Goal: Information Seeking & Learning: Learn about a topic

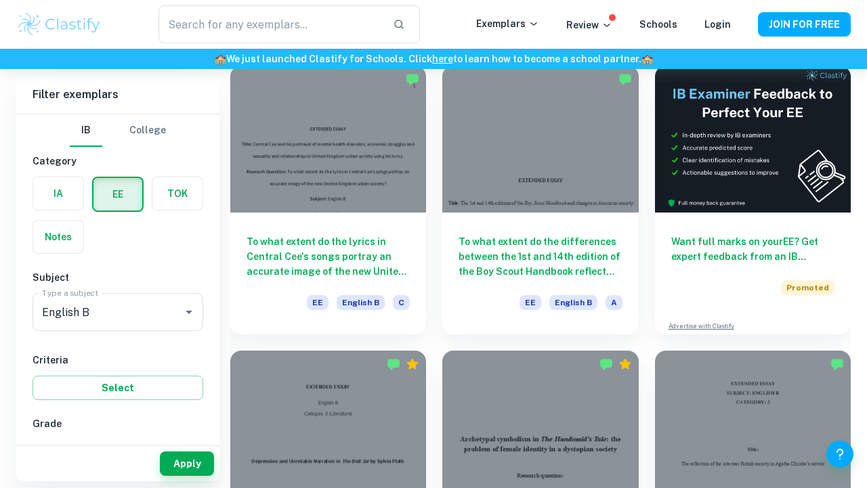
scroll to position [115, 0]
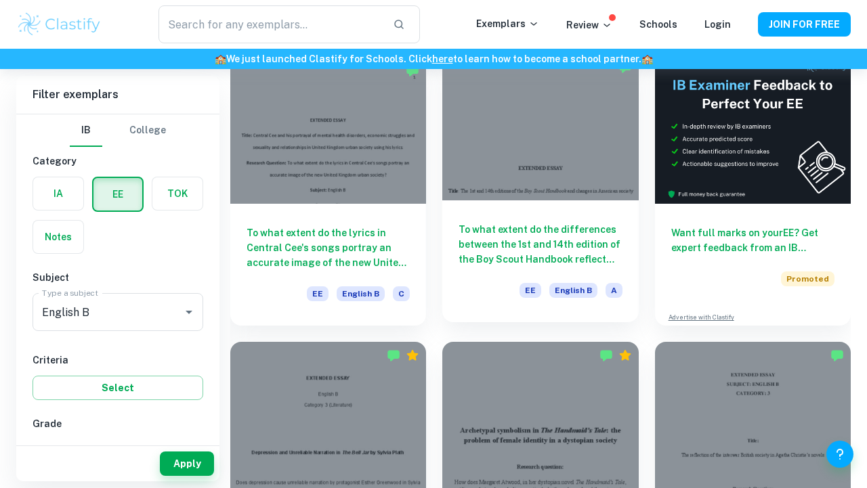
click at [468, 245] on h6 "To what extent do the differences between the 1st and 14th edition of the Boy S…" at bounding box center [539, 244] width 163 height 45
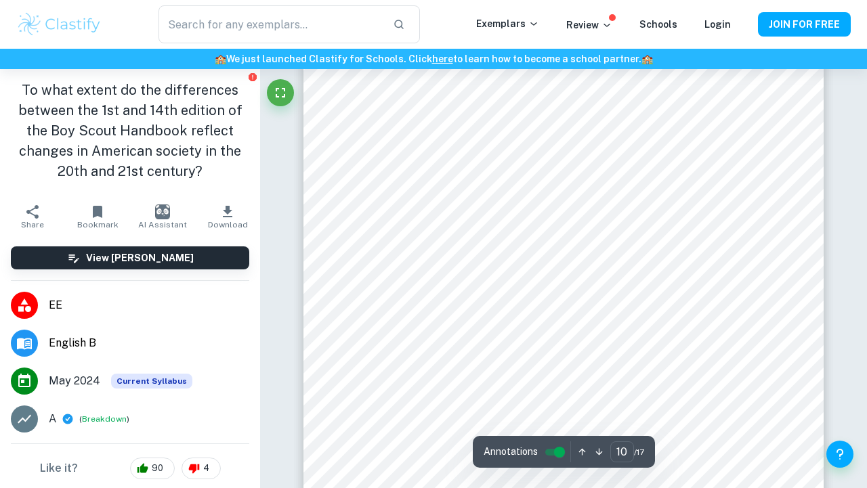
scroll to position [132, 0]
type input "3"
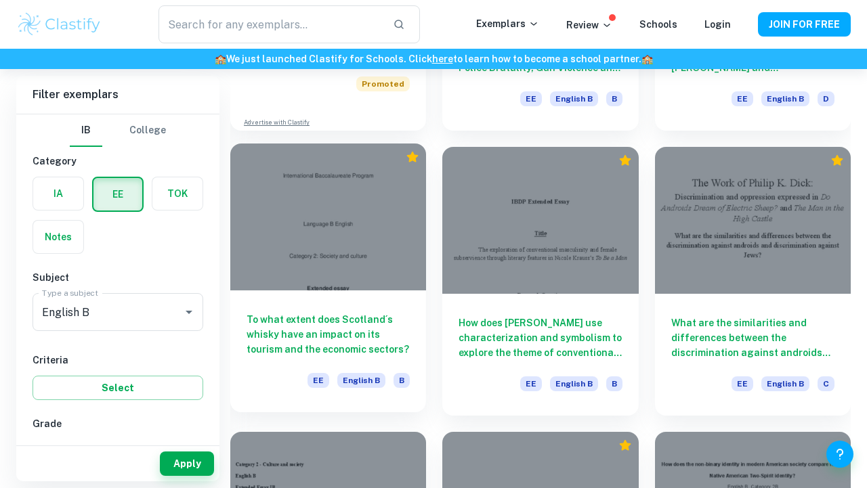
scroll to position [882, 0]
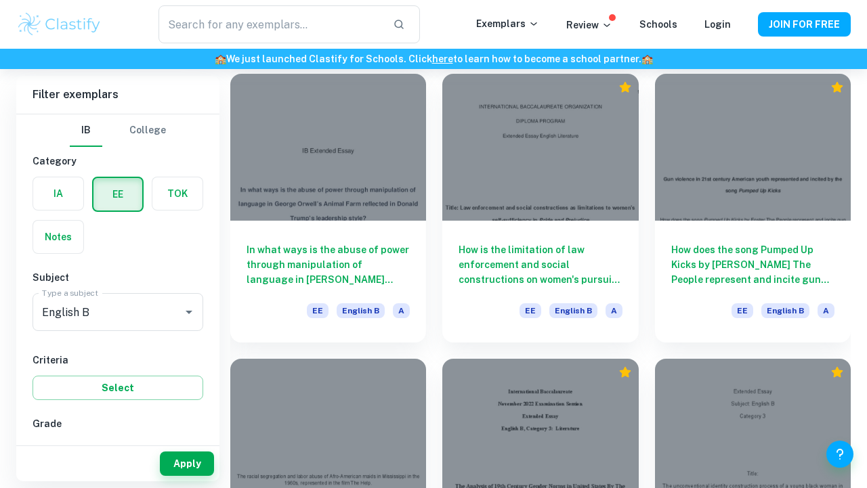
scroll to position [1239, 0]
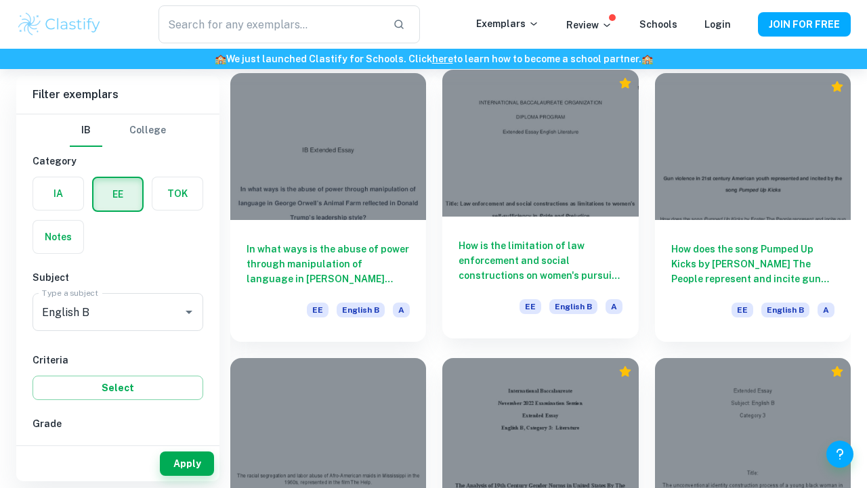
click at [485, 256] on h6 "How is the limitation of law enforcement and social constructions on women's pu…" at bounding box center [539, 260] width 163 height 45
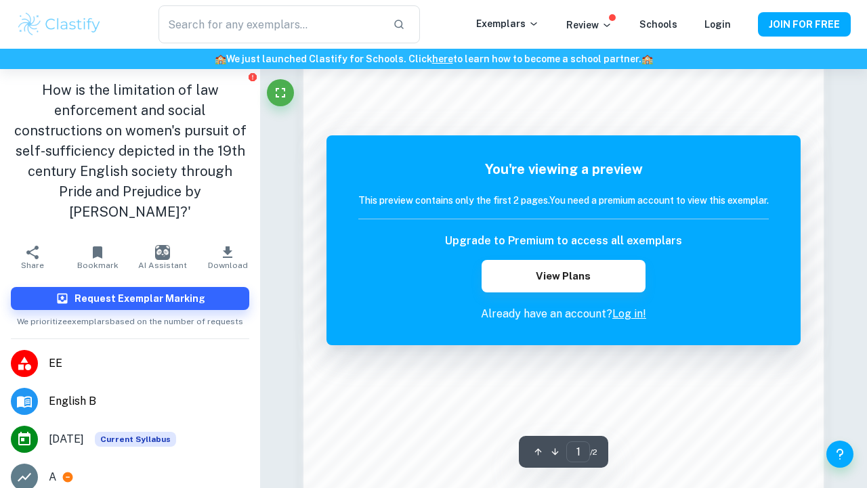
scroll to position [945, 0]
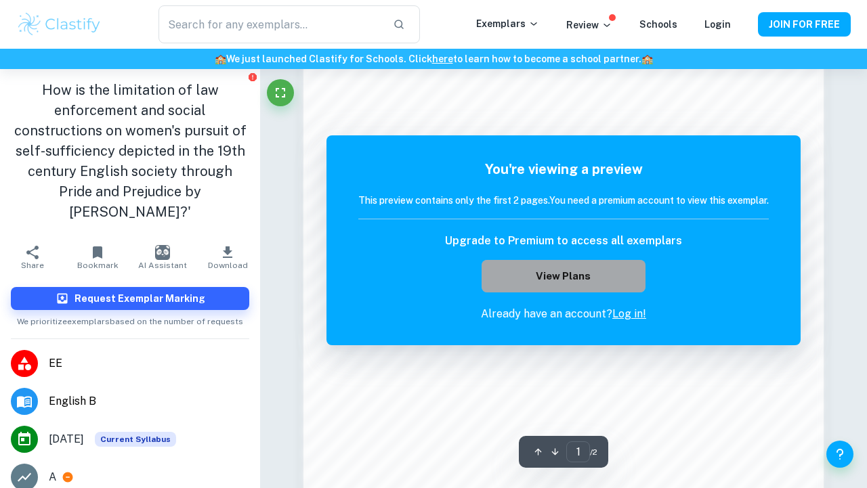
click at [594, 269] on button "View Plans" at bounding box center [563, 276] width 164 height 33
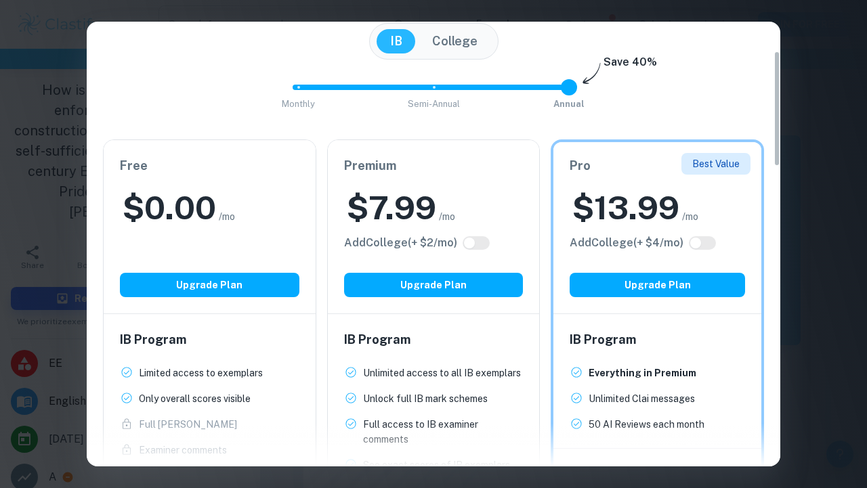
scroll to position [113, 0]
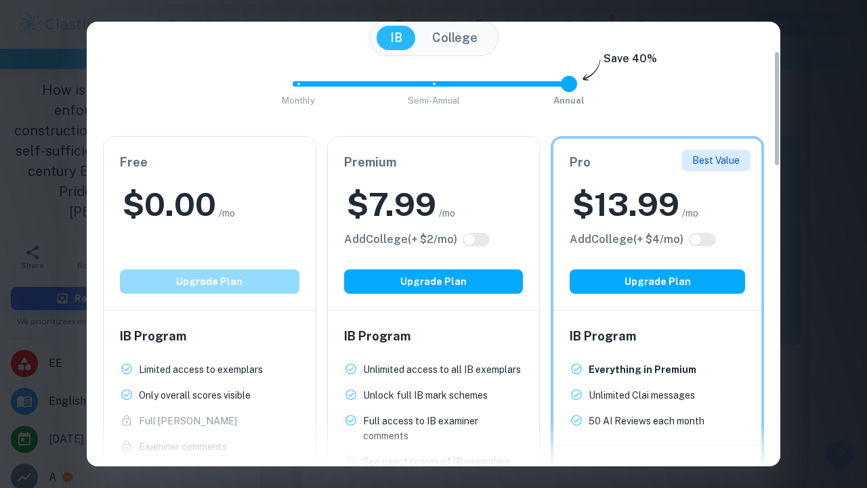
click at [236, 284] on button "Upgrade Plan" at bounding box center [209, 281] width 179 height 24
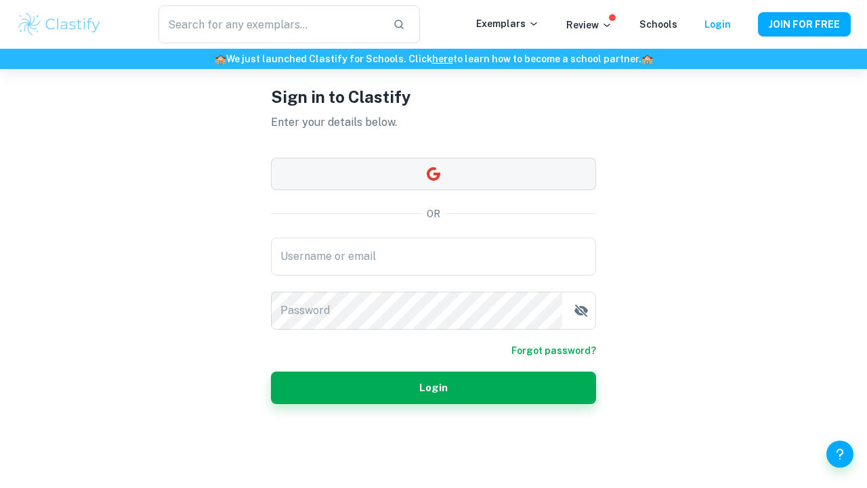
scroll to position [69, 0]
click at [401, 168] on button "button" at bounding box center [433, 174] width 325 height 33
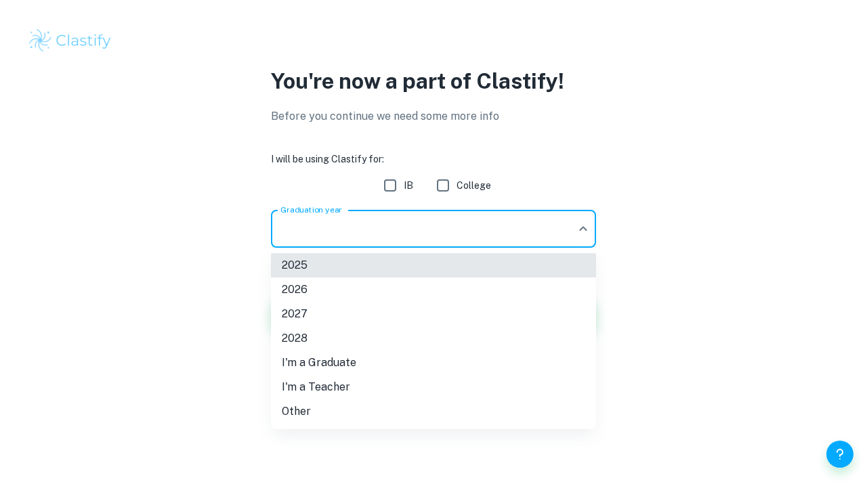
click at [429, 229] on body "We value your privacy We use cookies to enhance your browsing experience, serve…" at bounding box center [433, 244] width 867 height 488
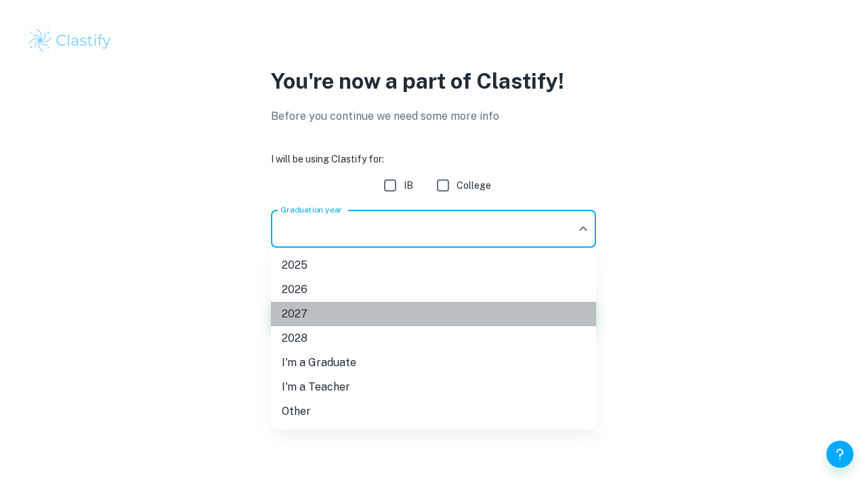
click at [372, 321] on li "2027" at bounding box center [433, 314] width 325 height 24
type input "2027"
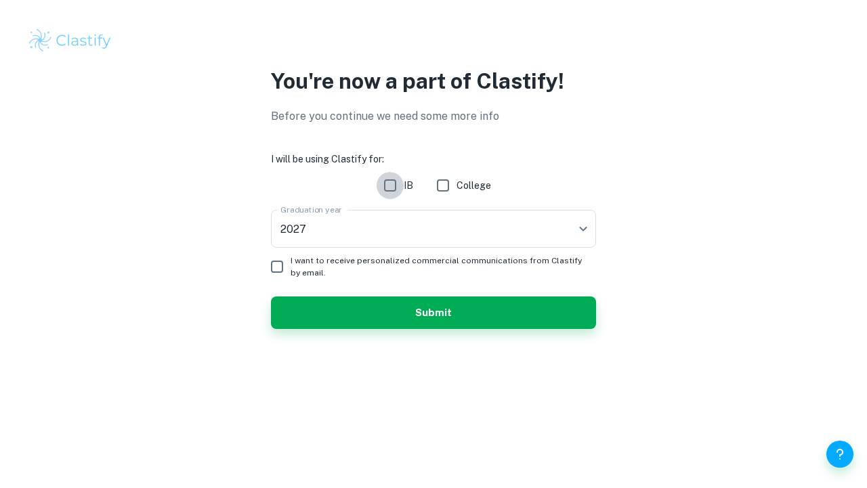
click at [387, 179] on input "IB" at bounding box center [389, 185] width 27 height 27
checkbox input "true"
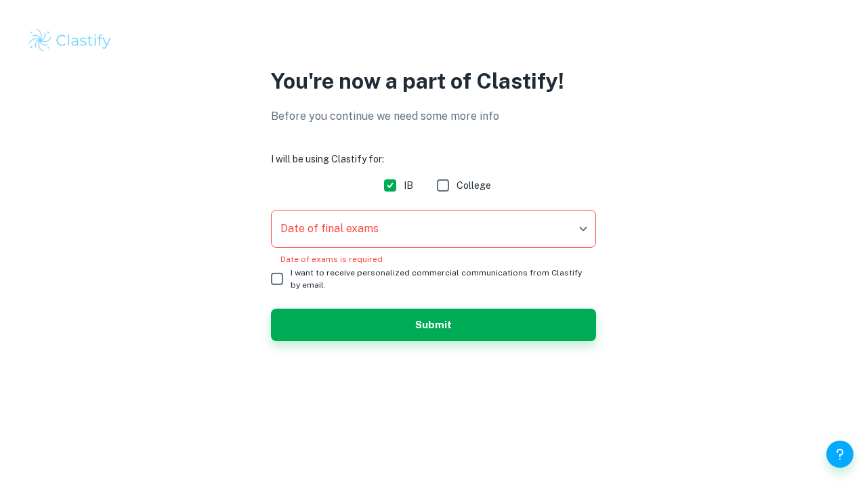
click at [381, 236] on body "We value your privacy We use cookies to enhance your browsing experience, serve…" at bounding box center [433, 244] width 867 height 488
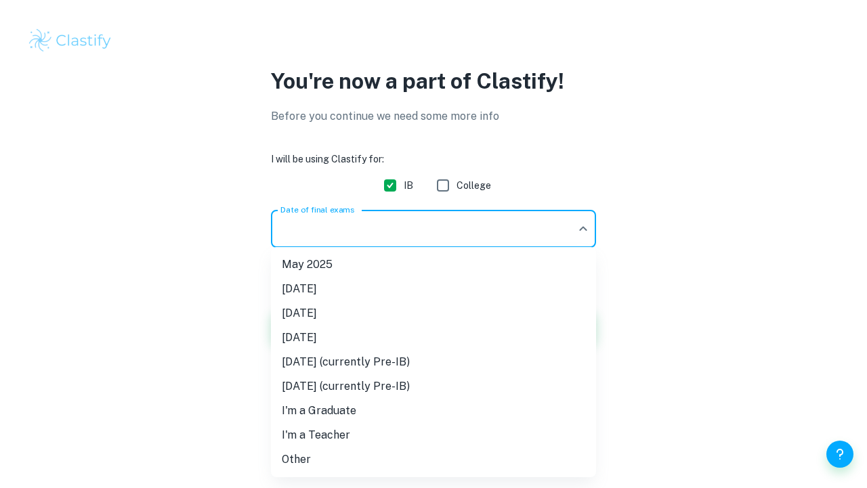
click at [448, 365] on li "May 2027 (currently Pre-IB)" at bounding box center [433, 362] width 325 height 24
type input "M27"
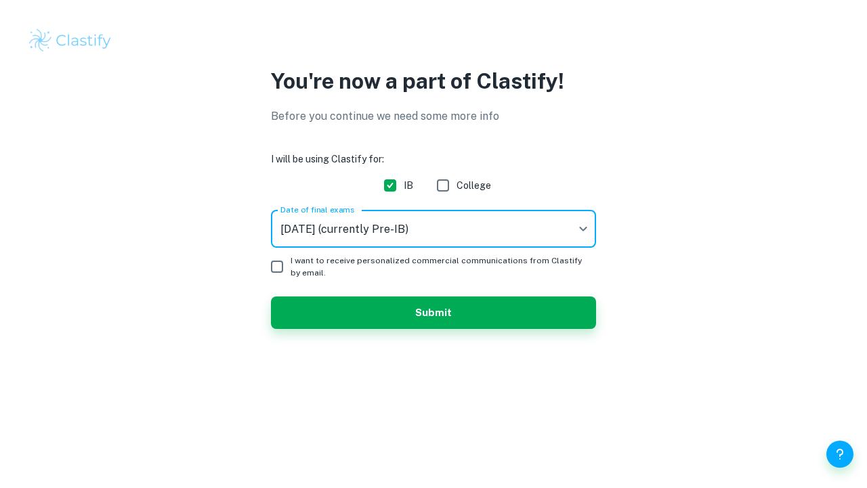
click at [267, 265] on input "I want to receive personalized commercial communications from Clastify by email." at bounding box center [276, 266] width 27 height 27
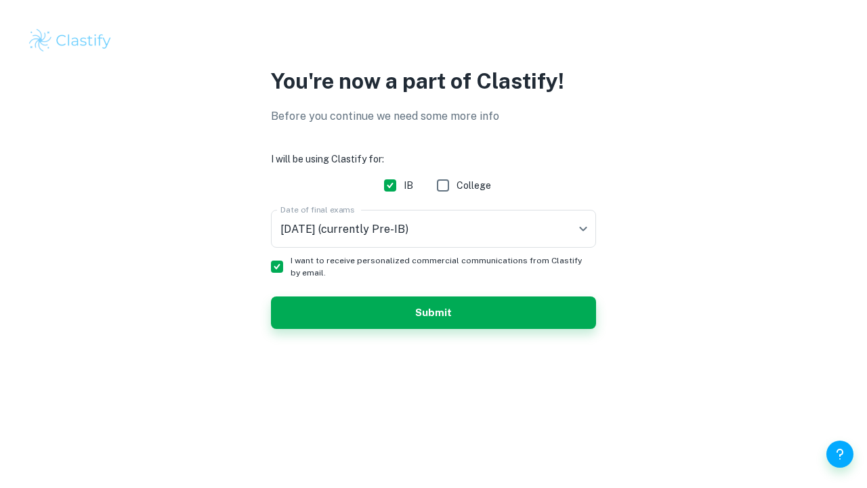
click at [272, 264] on input "I want to receive personalized commercial communications from Clastify by email." at bounding box center [276, 266] width 27 height 27
checkbox input "false"
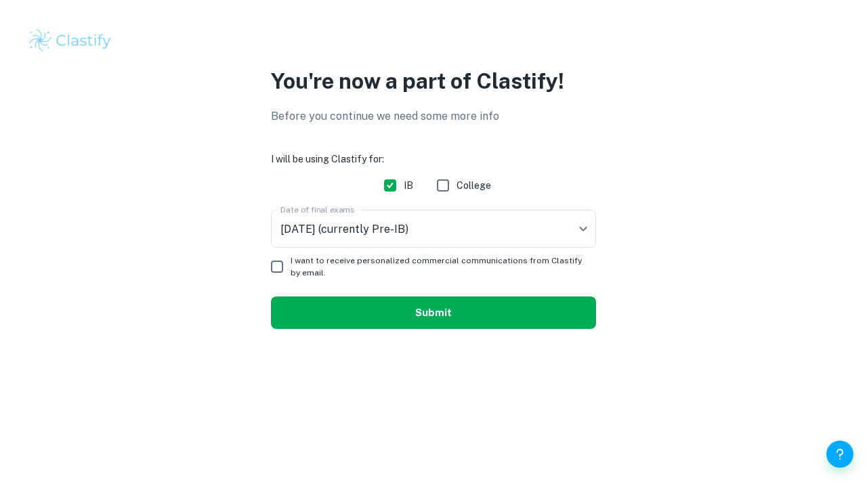
click at [309, 299] on button "Submit" at bounding box center [433, 313] width 325 height 33
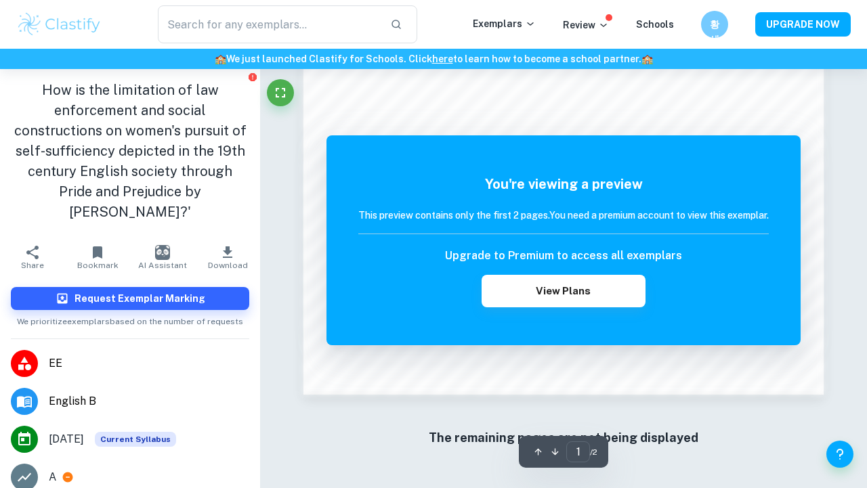
scroll to position [1164, 0]
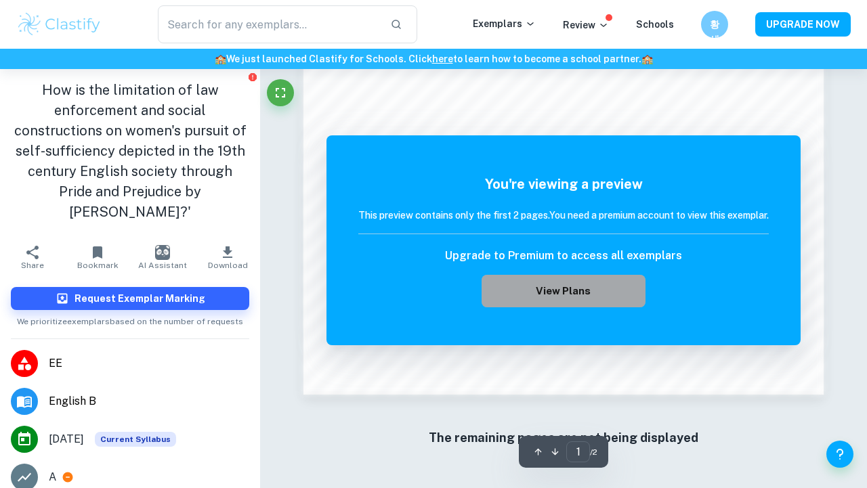
click at [593, 297] on button "View Plans" at bounding box center [563, 291] width 164 height 33
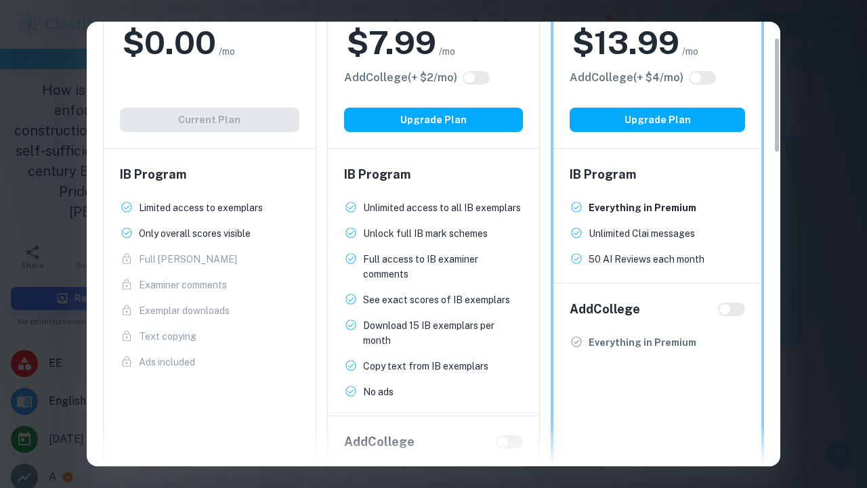
scroll to position [238, 0]
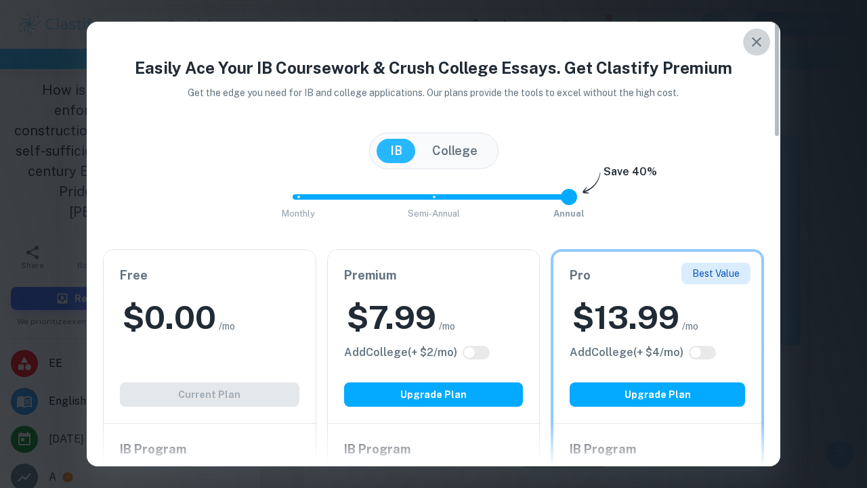
click at [757, 51] on button "button" at bounding box center [756, 41] width 27 height 27
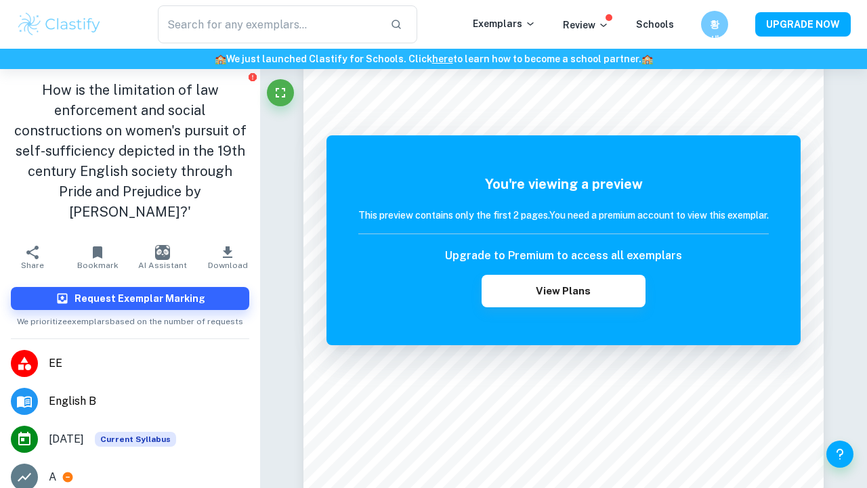
click at [84, 23] on img at bounding box center [59, 24] width 86 height 27
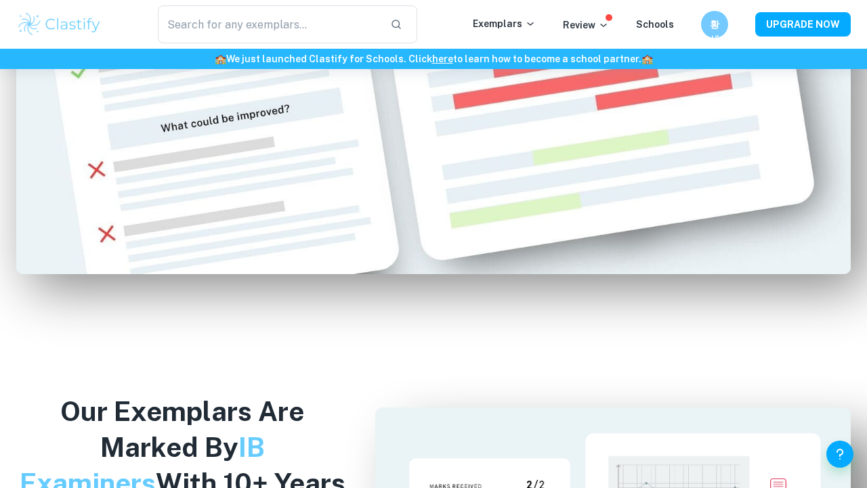
scroll to position [1098, 0]
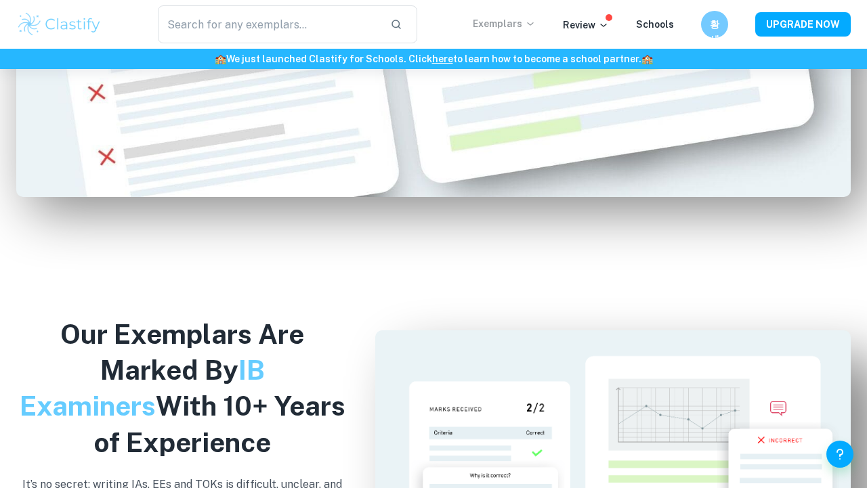
click at [534, 21] on icon at bounding box center [530, 23] width 11 height 11
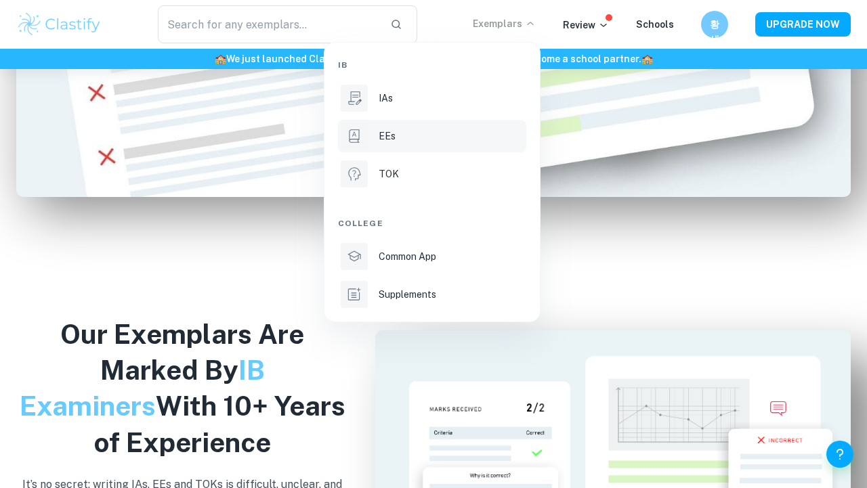
click at [406, 139] on div "EEs" at bounding box center [450, 136] width 145 height 15
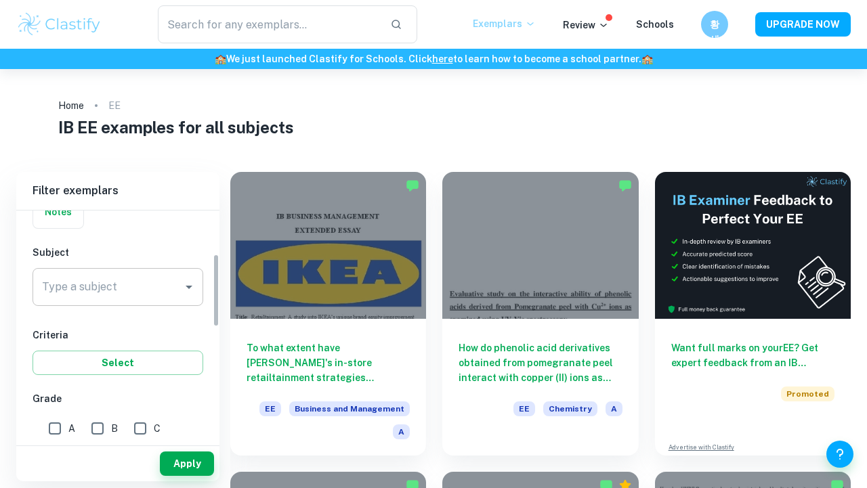
scroll to position [138, 0]
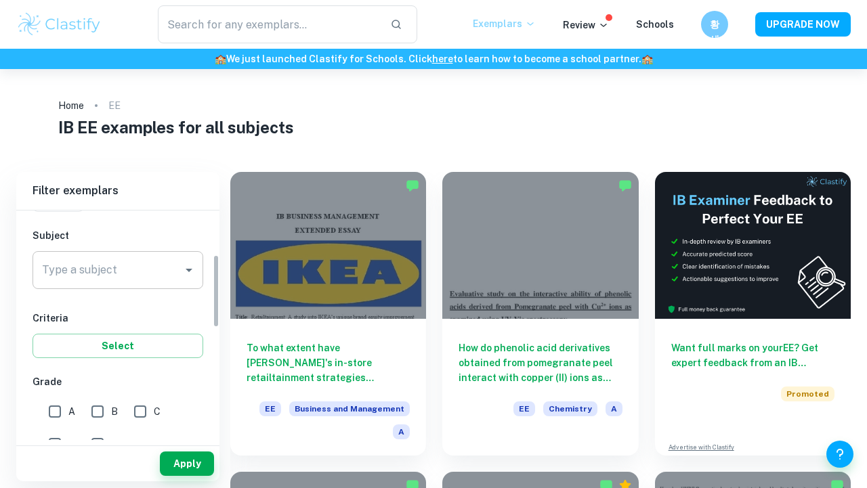
click at [163, 276] on input "Type a subject" at bounding box center [108, 270] width 138 height 26
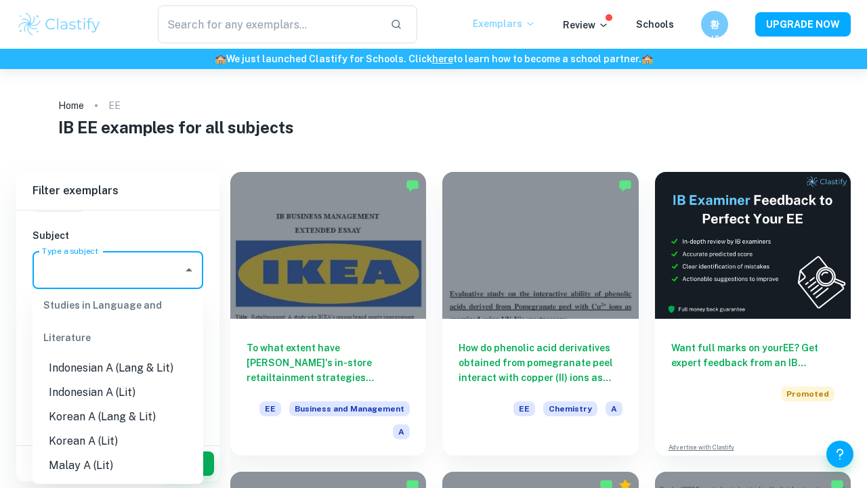
scroll to position [292, 0]
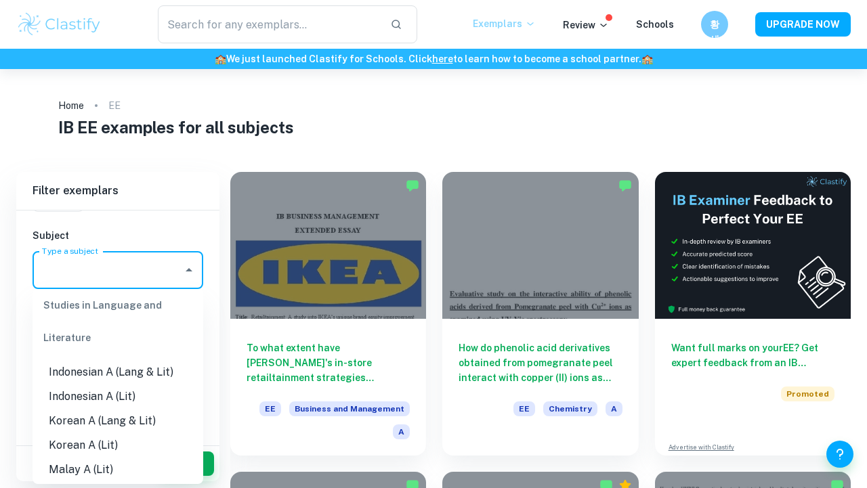
click at [116, 429] on li "Korean A (Lang & Lit)" at bounding box center [118, 421] width 171 height 24
type input "Korean A (Lang & Lit)"
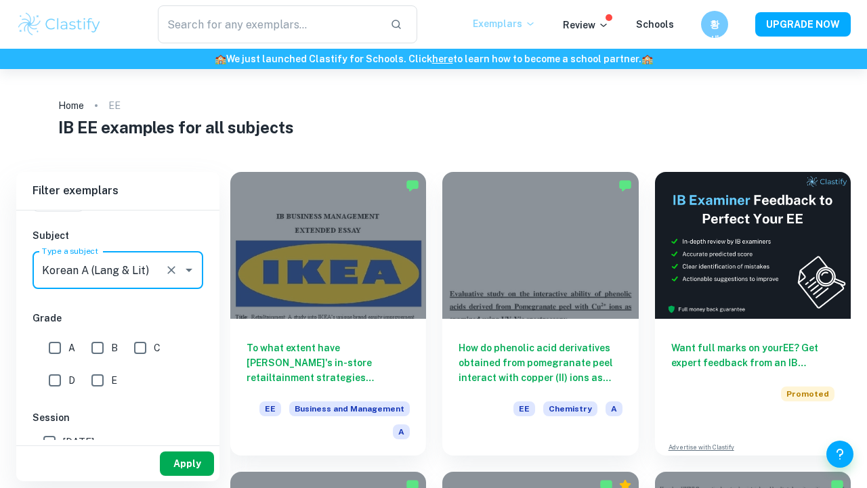
click at [194, 456] on button "Apply" at bounding box center [187, 464] width 54 height 24
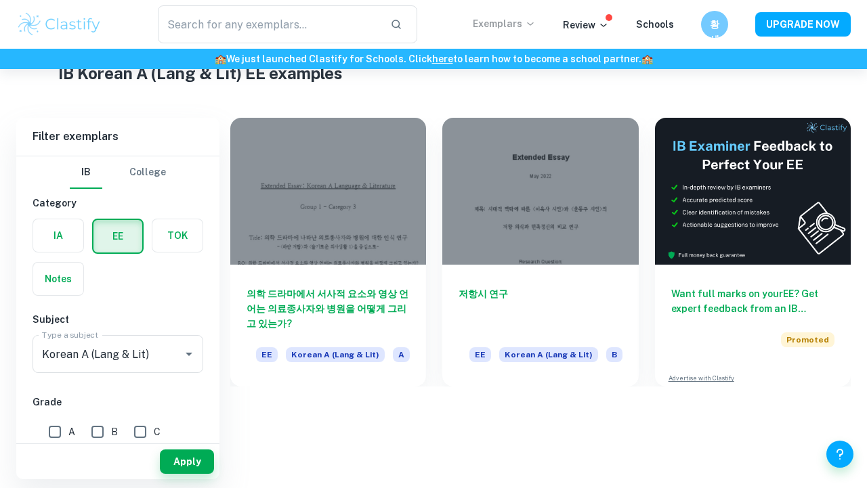
scroll to position [52, 0]
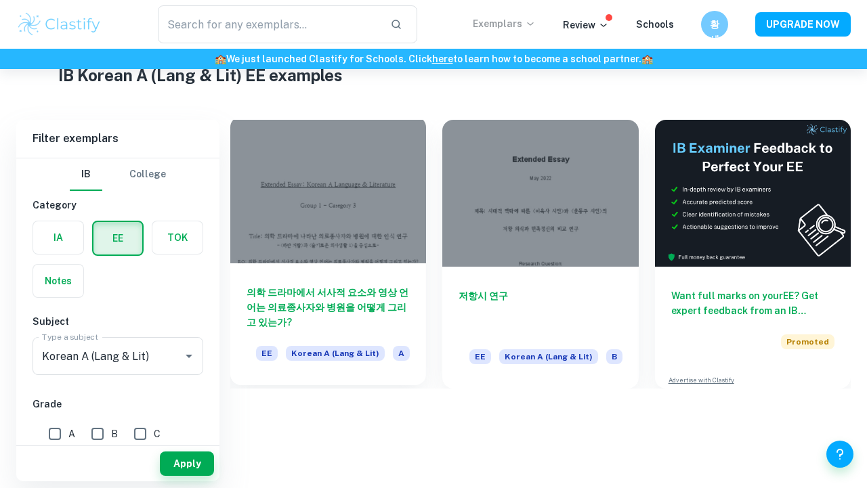
click at [395, 309] on h6 "의학 드라마에서 서사적 요소와 영상 언어는 의료종사자와 병원을 어떻게 그리고 있는가?" at bounding box center [327, 307] width 163 height 45
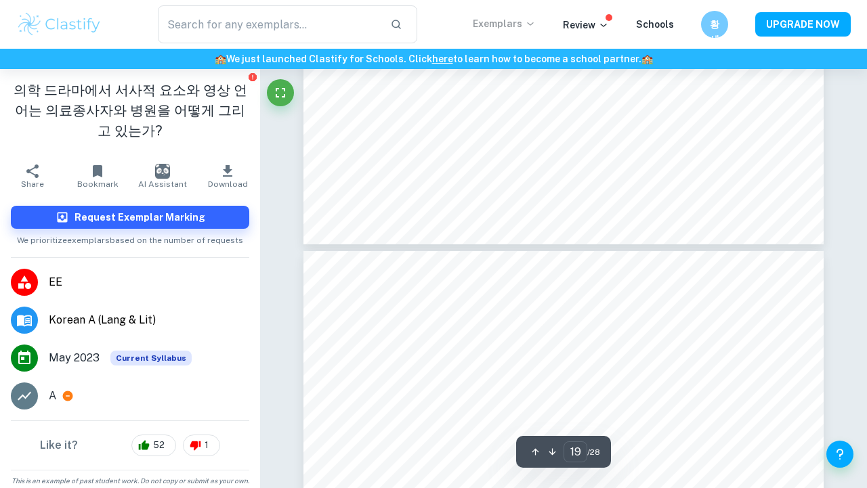
scroll to position [13903, 1]
type input "27"
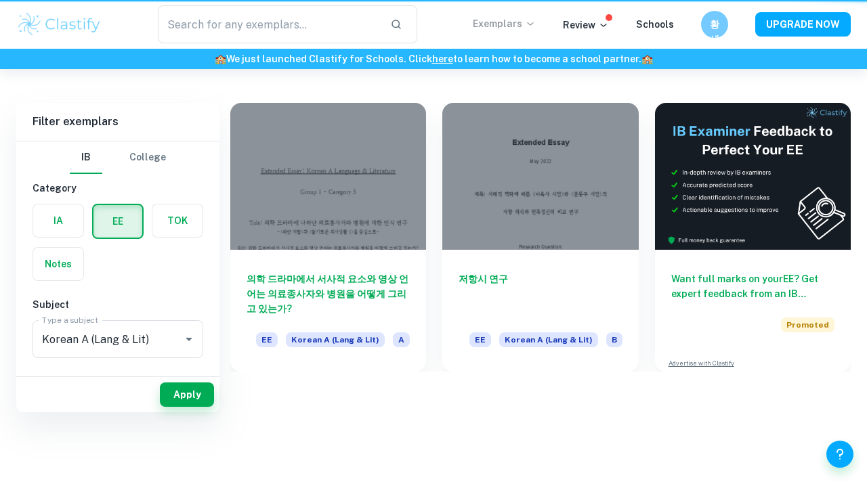
scroll to position [52, 0]
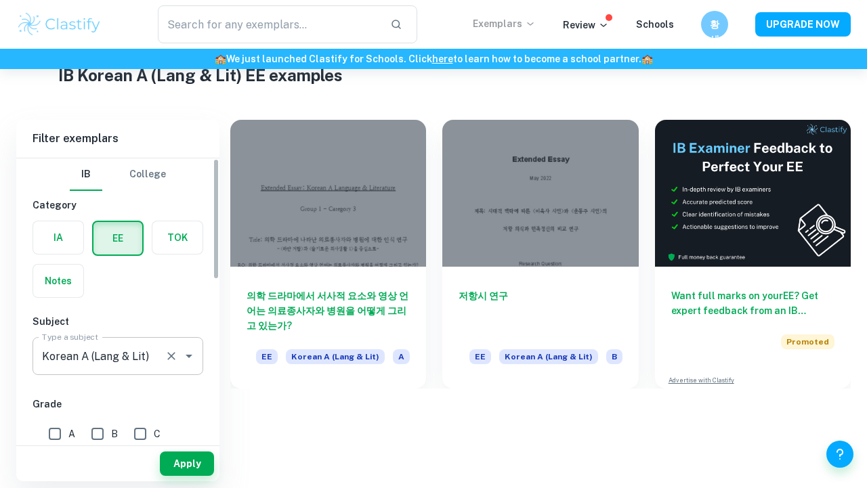
click at [176, 366] on div "Korean A (Lang & Lit) Type a subject" at bounding box center [118, 356] width 171 height 38
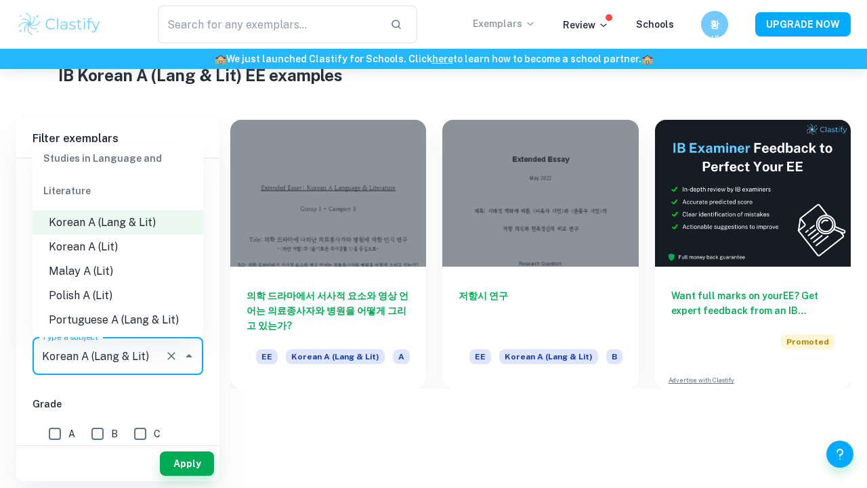
scroll to position [341, 0]
click at [118, 250] on li "Korean A (Lit)" at bounding box center [118, 249] width 171 height 24
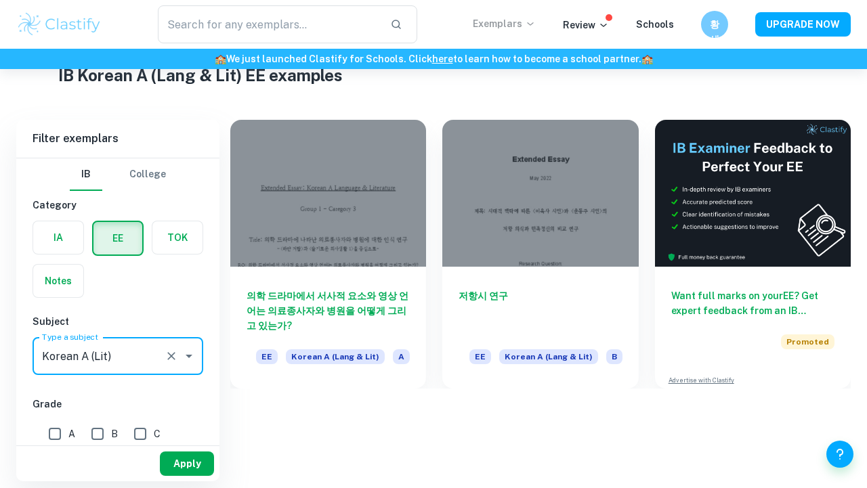
click at [190, 462] on button "Apply" at bounding box center [187, 464] width 54 height 24
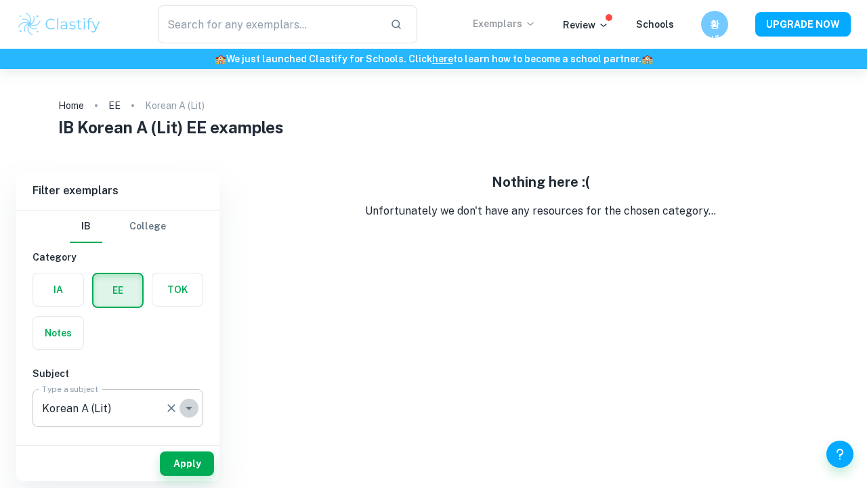
click at [179, 411] on button "Open" at bounding box center [188, 408] width 19 height 19
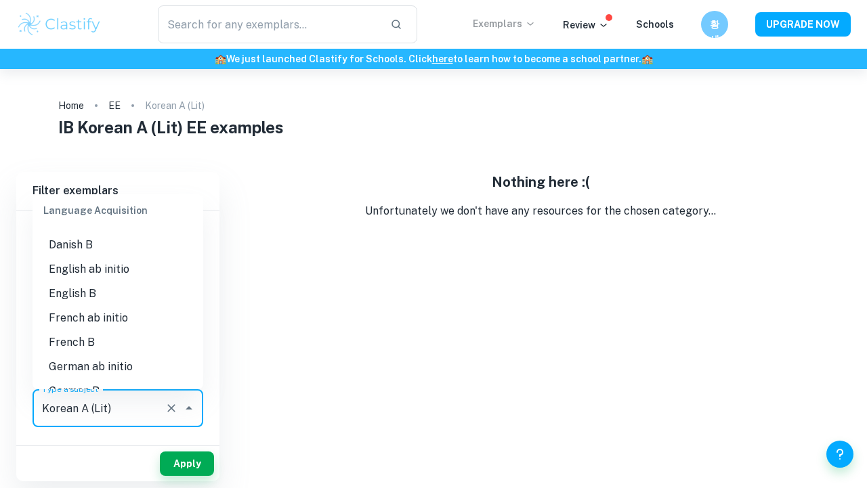
scroll to position [758, 0]
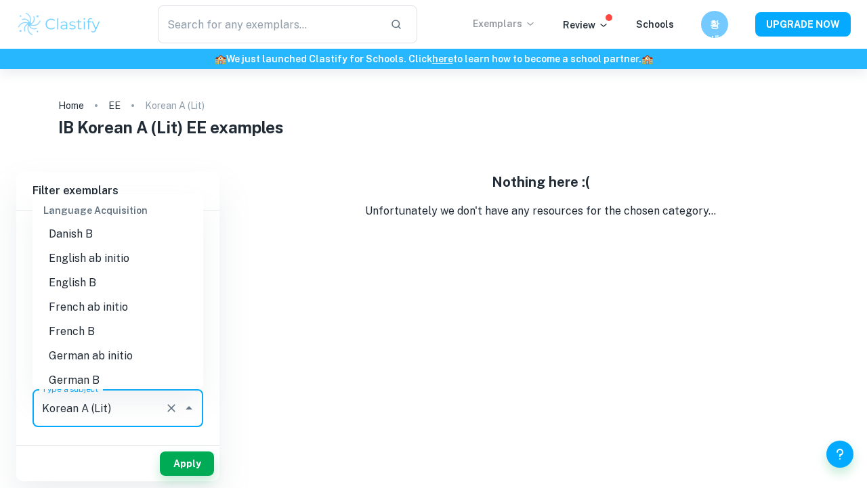
click at [104, 286] on li "English B" at bounding box center [118, 283] width 171 height 24
type input "English B"
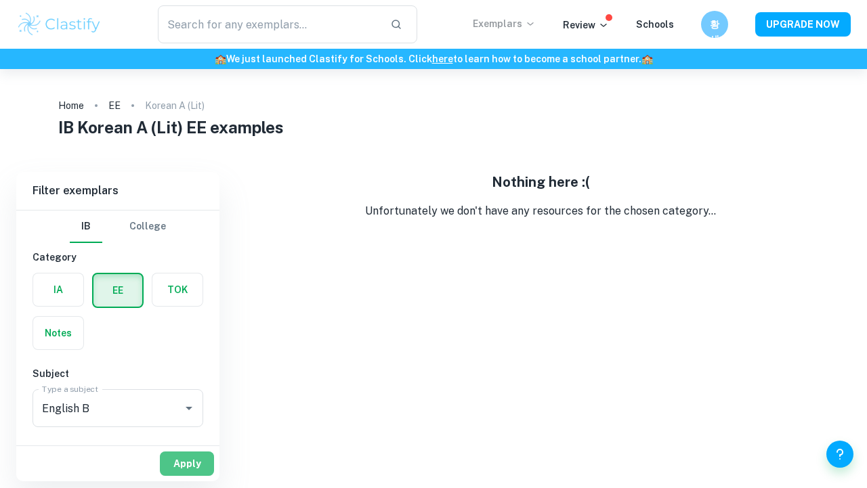
click at [186, 457] on button "Apply" at bounding box center [187, 464] width 54 height 24
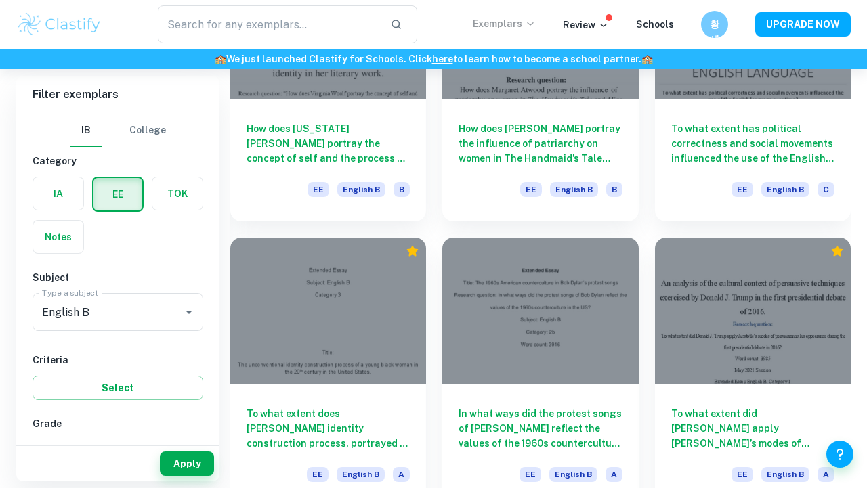
scroll to position [5640, 0]
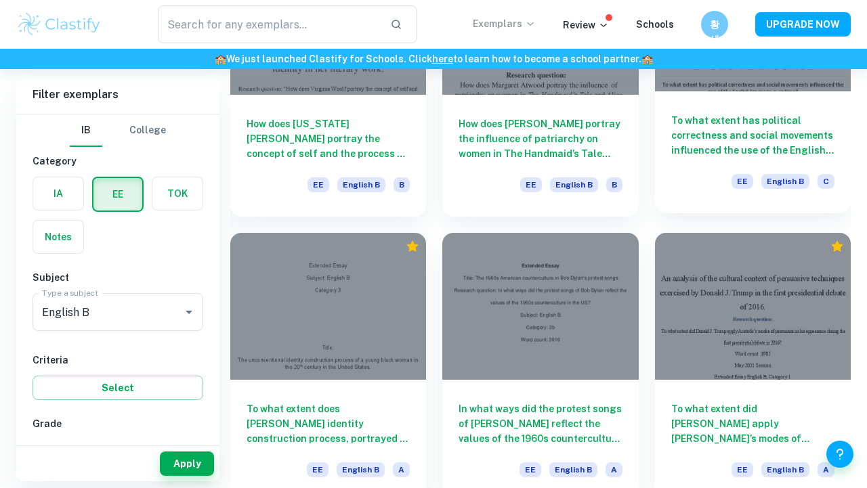
click at [787, 152] on h6 "To what extent has political correctness and social movements influenced the us…" at bounding box center [752, 135] width 163 height 45
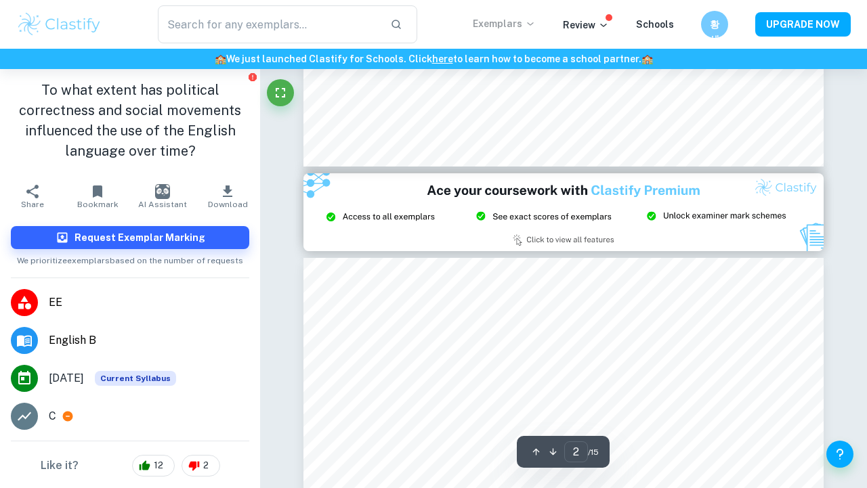
type input "3"
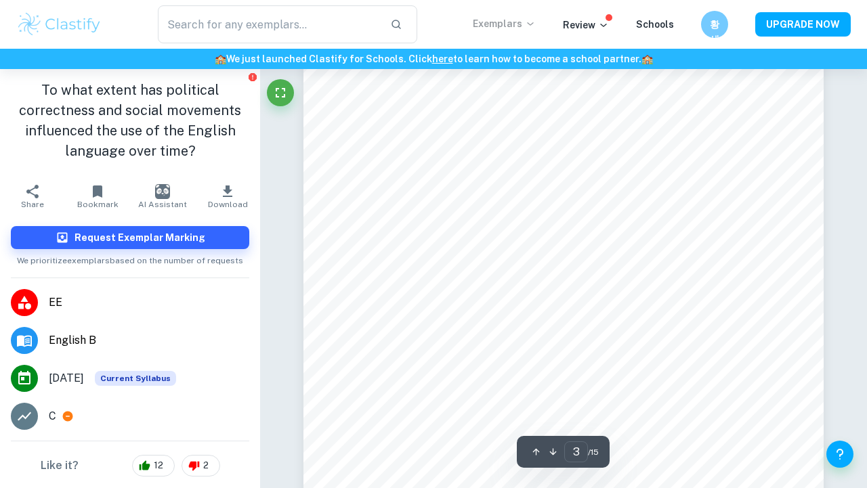
scroll to position [1874, 0]
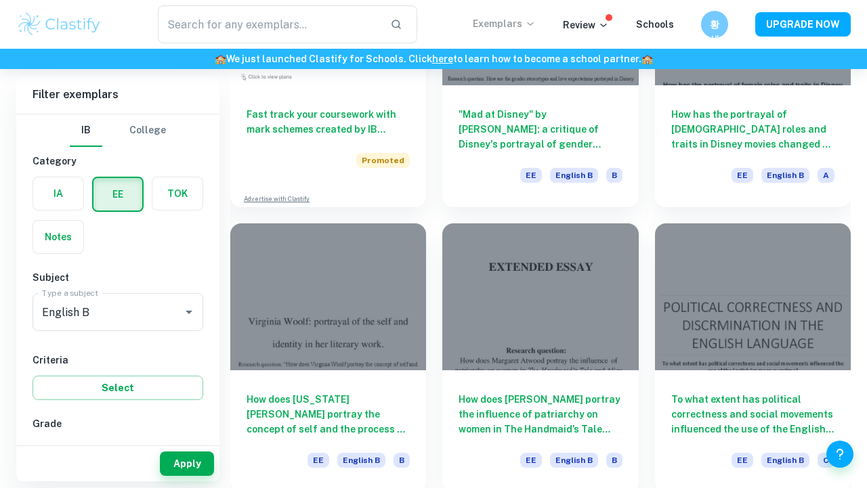
scroll to position [5366, 0]
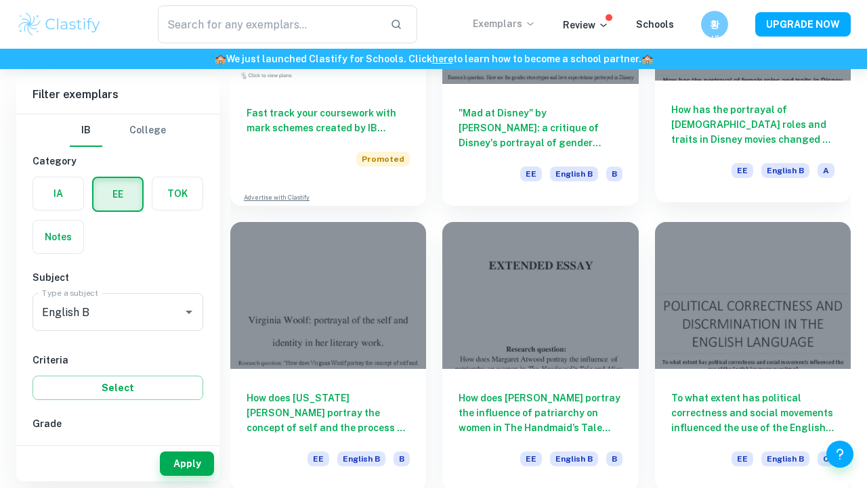
click at [724, 131] on h6 "How has the portrayal of female roles and traits in Disney movies changed as wo…" at bounding box center [752, 124] width 163 height 45
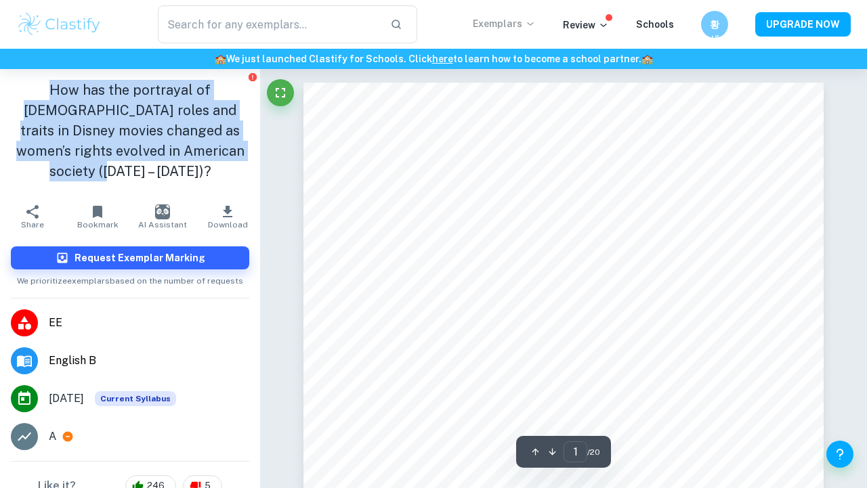
drag, startPoint x: 235, startPoint y: 161, endPoint x: 177, endPoint y: 64, distance: 112.6
click at [182, 123] on h1 "How has the portrayal of female roles and traits in Disney movies changed as wo…" at bounding box center [130, 131] width 238 height 102
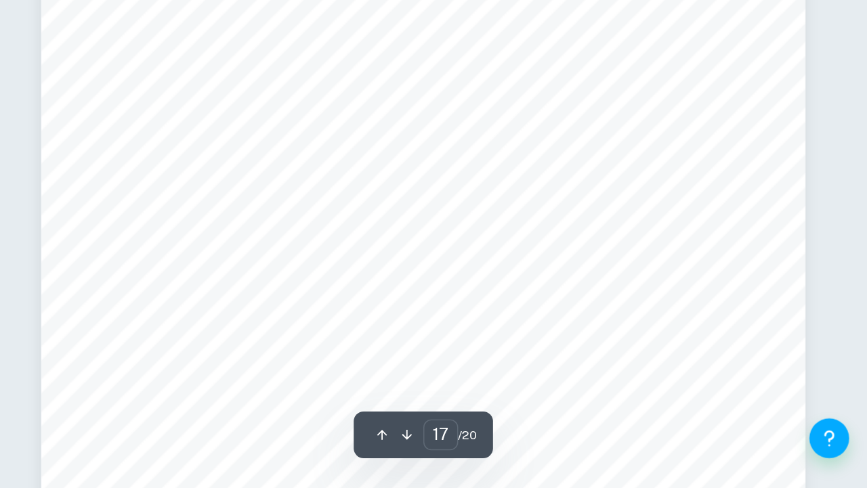
scroll to position [12459, 0]
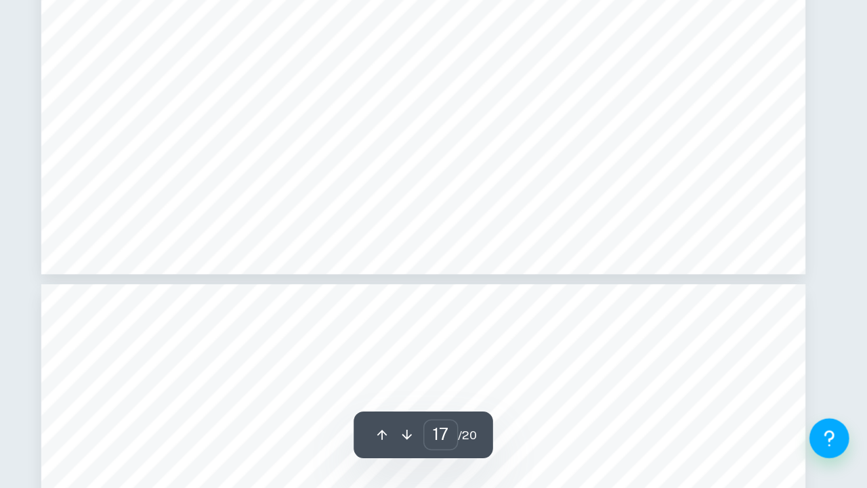
type input "18"
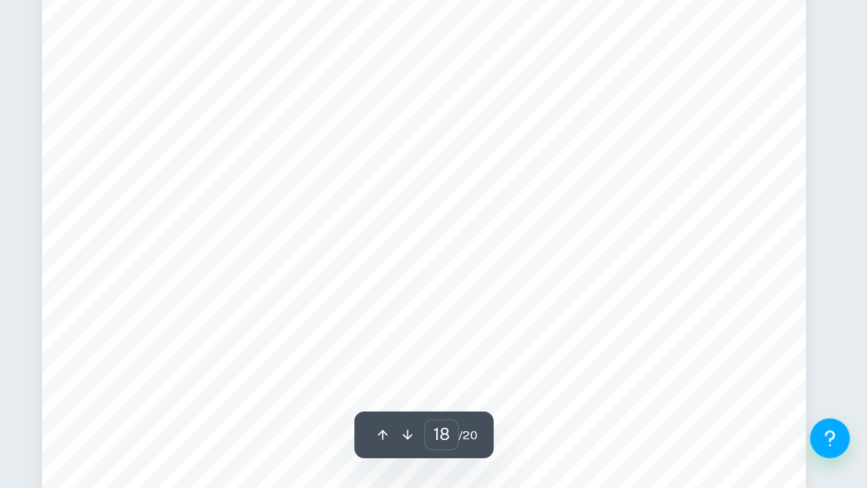
scroll to position [13066, 0]
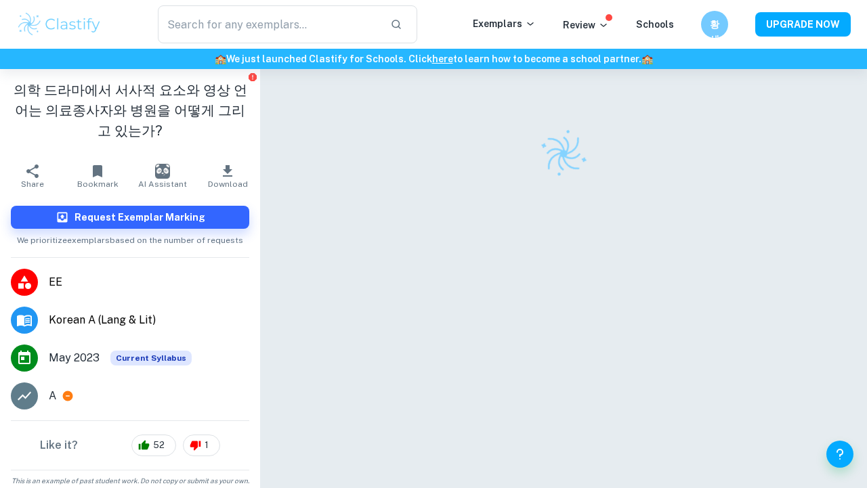
checkbox input "true"
